Goal: Task Accomplishment & Management: Manage account settings

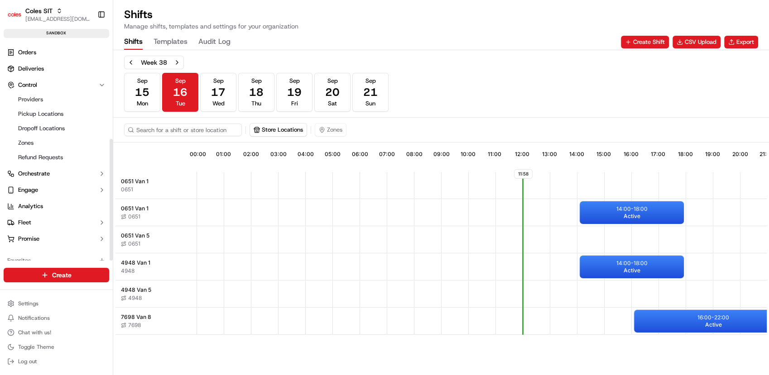
scroll to position [175, 0]
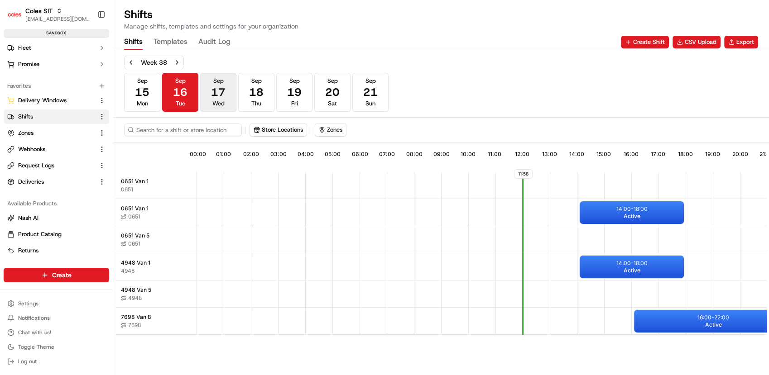
click at [225, 104] on button "[DATE] Wed" at bounding box center [218, 92] width 36 height 39
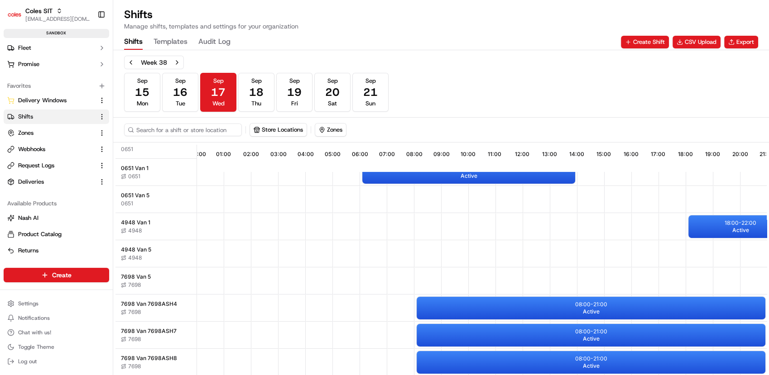
scroll to position [2, 0]
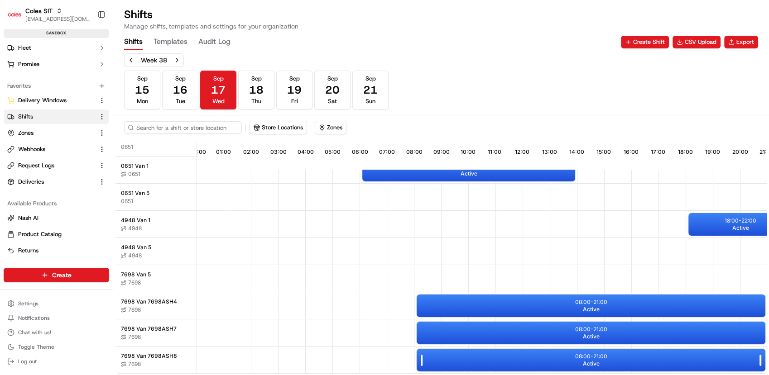
click at [553, 357] on div "08:00 - 21:00 Active" at bounding box center [591, 360] width 349 height 23
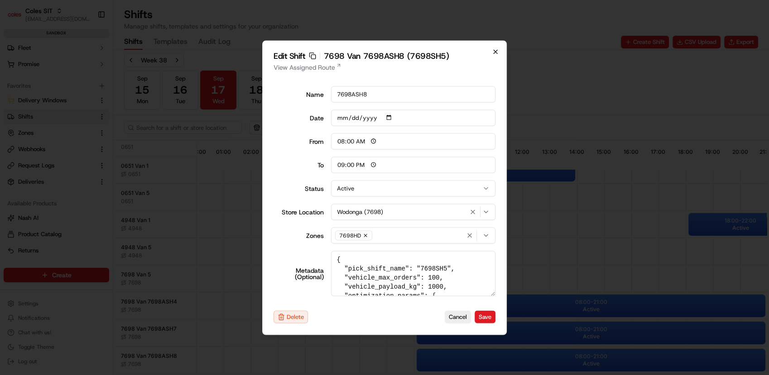
click at [498, 50] on icon "button" at bounding box center [495, 51] width 7 height 7
type input "06:00"
type input "14:00"
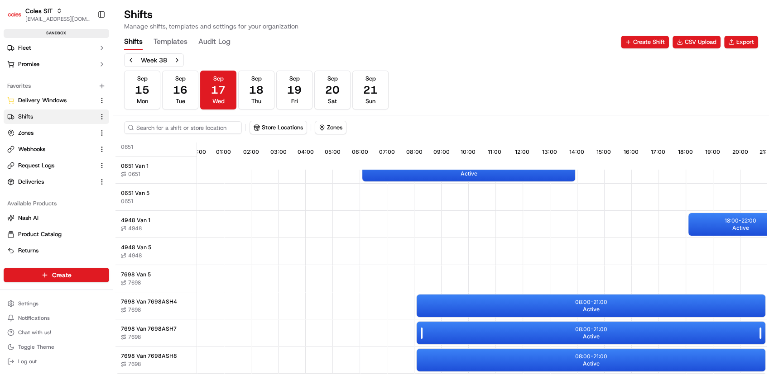
click at [591, 333] on span "Active" at bounding box center [591, 336] width 17 height 7
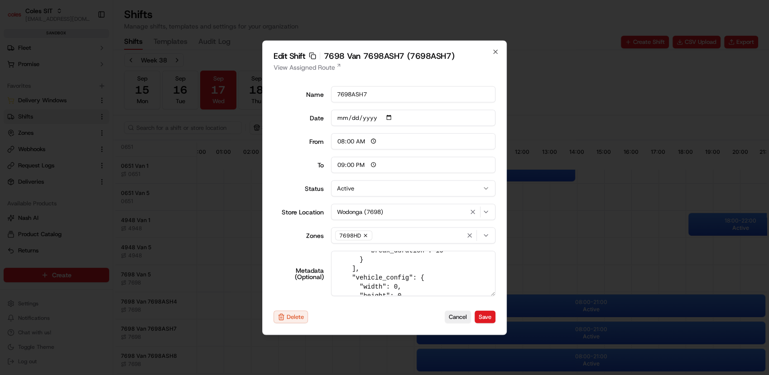
scroll to position [110, 0]
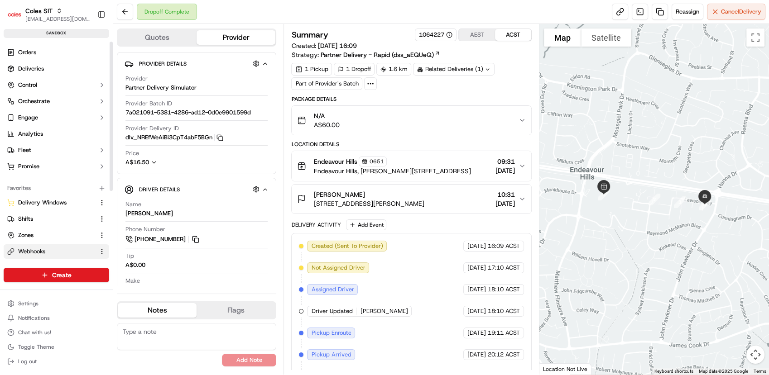
scroll to position [82, 0]
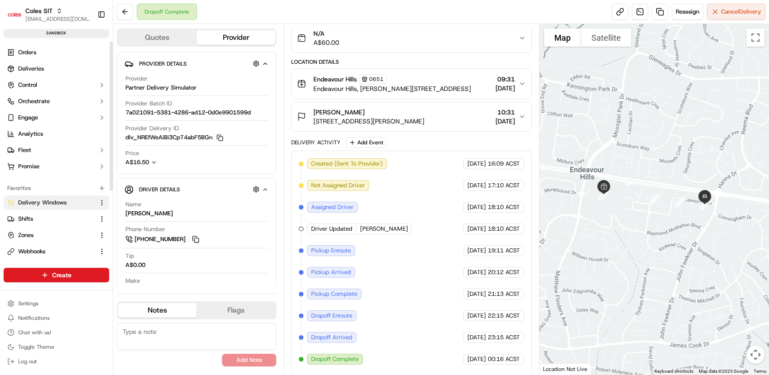
click at [41, 205] on span "Delivery Windows" at bounding box center [42, 203] width 48 height 8
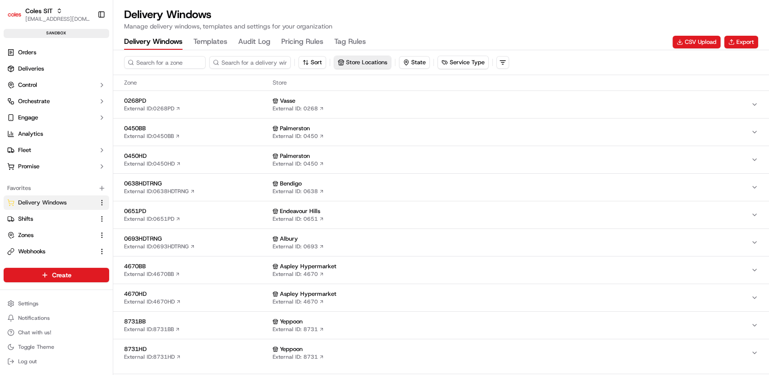
click at [347, 60] on button "Store Locations" at bounding box center [362, 62] width 57 height 13
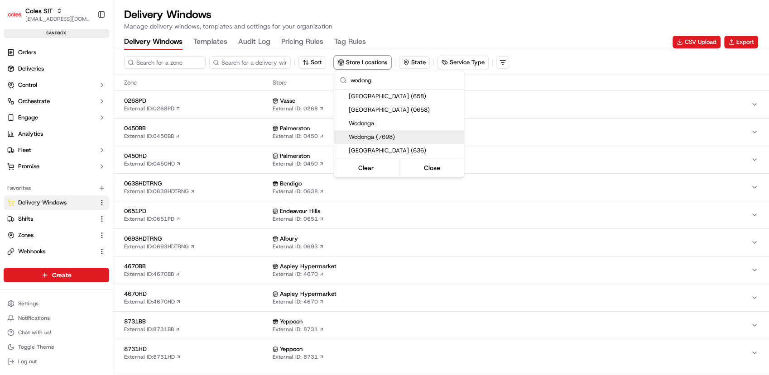
type input "wodong"
click at [374, 136] on span "Wodonga (7698)" at bounding box center [404, 137] width 111 height 8
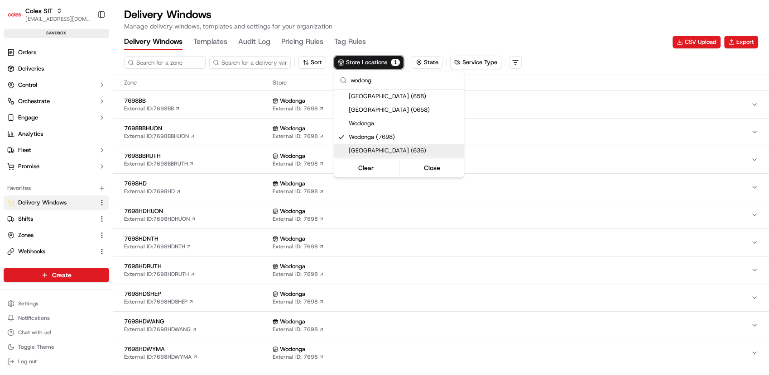
click at [139, 183] on html "Coles SIT prateekmohan.lal@coles.com.au Toggle Sidebar sandbox Orders Deliverie…" at bounding box center [384, 187] width 769 height 375
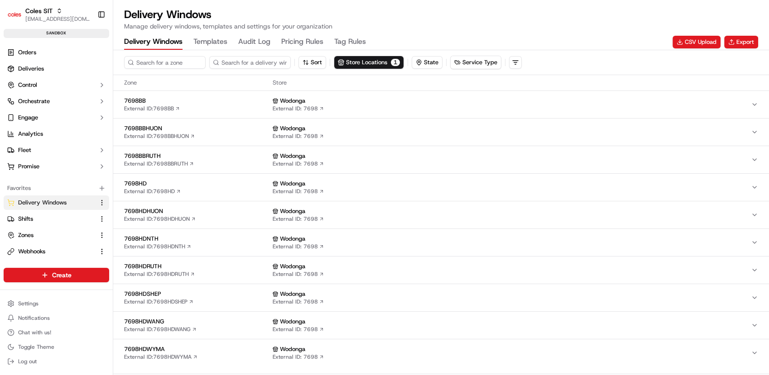
click at [142, 180] on span "7698HD" at bounding box center [196, 184] width 145 height 8
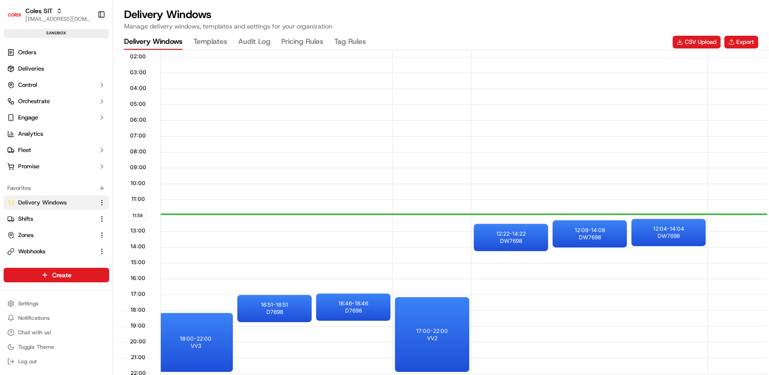
scroll to position [0, 86]
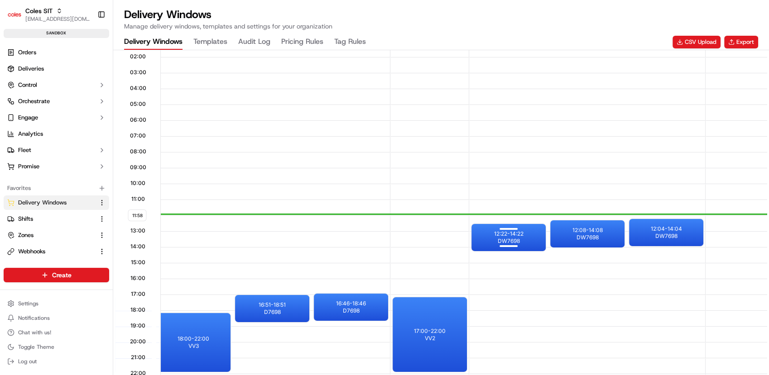
click at [521, 234] on p "12:22 - 14:22" at bounding box center [508, 234] width 29 height 7
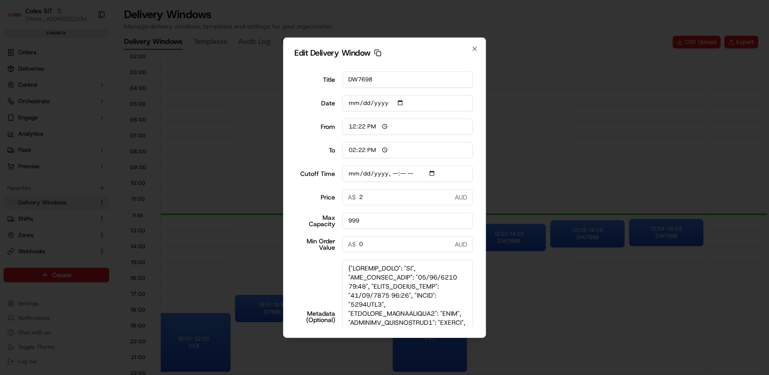
drag, startPoint x: 471, startPoint y: 291, endPoint x: 479, endPoint y: 379, distance: 88.2
click at [479, 375] on html "Coles SIT prateekmohan.lal@coles.com.au Toggle Sidebar sandbox Orders Deliverie…" at bounding box center [384, 187] width 769 height 375
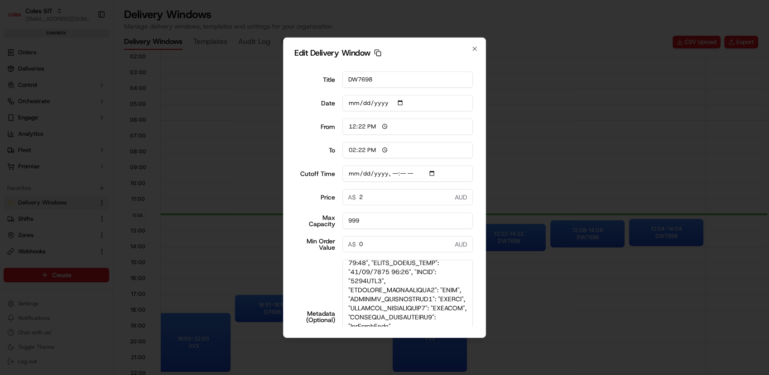
scroll to position [22, 0]
click at [368, 291] on textarea "Metadata (Optional)" at bounding box center [407, 317] width 131 height 115
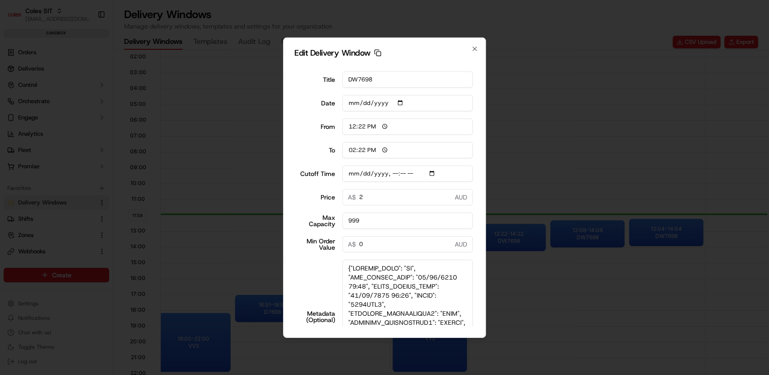
type input "2025-09-16T12:22"
